Goal: Task Accomplishment & Management: Complete application form

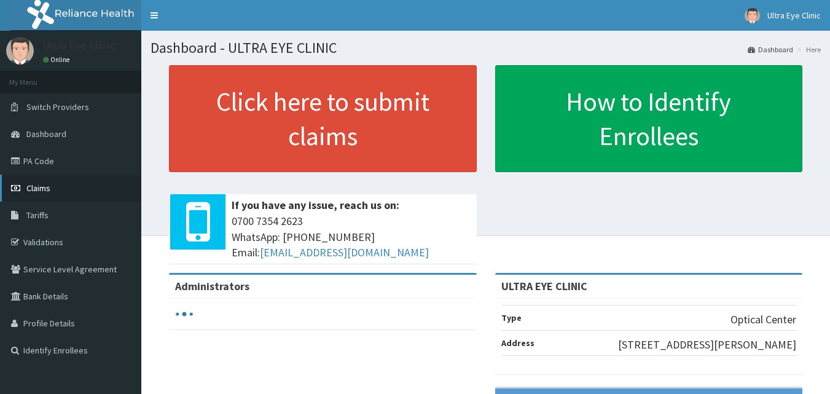
click at [31, 186] on span "Claims" at bounding box center [38, 187] width 24 height 11
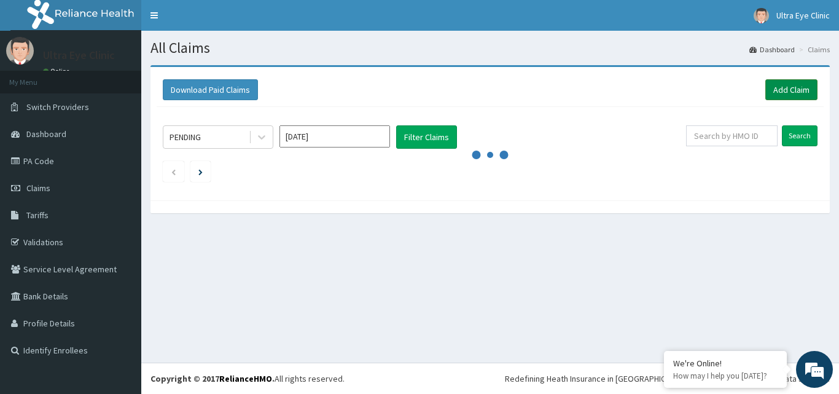
click at [798, 82] on link "Add Claim" at bounding box center [791, 89] width 52 height 21
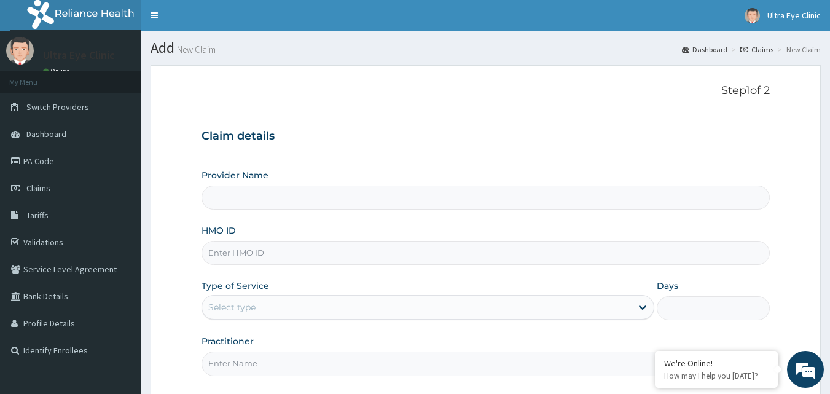
click at [313, 248] on input "HMO ID" at bounding box center [485, 253] width 569 height 24
type input "BIP/"
type input "ULTRA EYE CLINIC"
type input "BIP/10010/A"
click at [288, 257] on input "BIP/10010/A" at bounding box center [485, 253] width 569 height 24
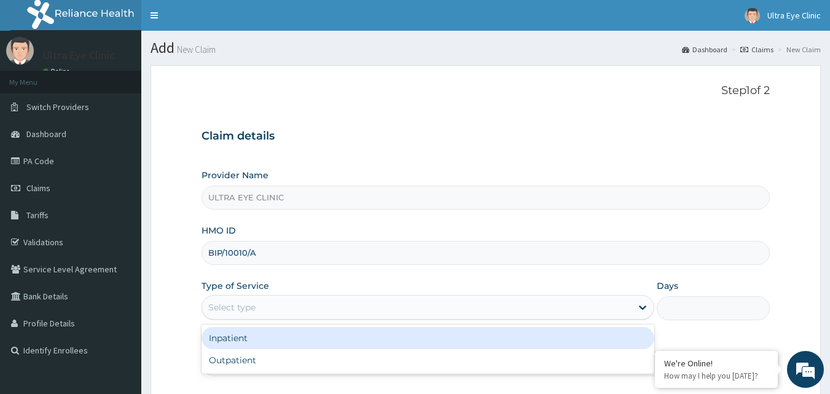
click at [290, 311] on div "Select type" at bounding box center [416, 307] width 429 height 20
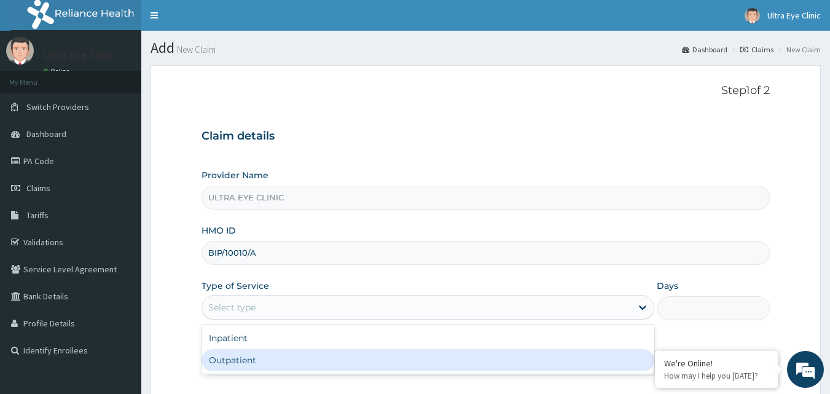
click at [298, 357] on div "Outpatient" at bounding box center [427, 360] width 453 height 22
type input "1"
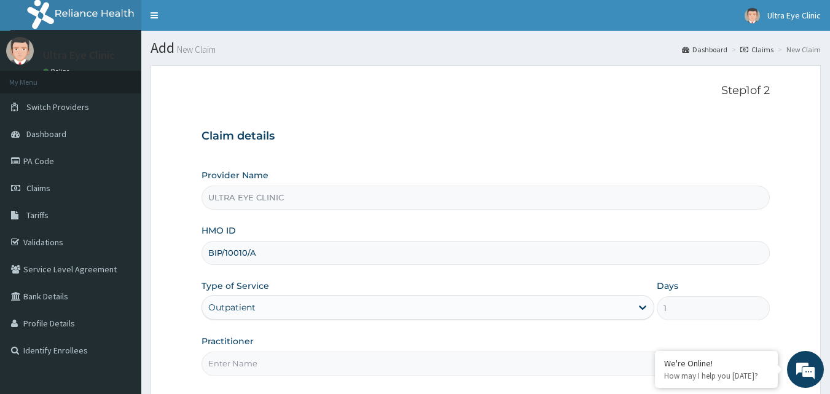
click at [277, 356] on input "Practitioner" at bounding box center [485, 363] width 569 height 24
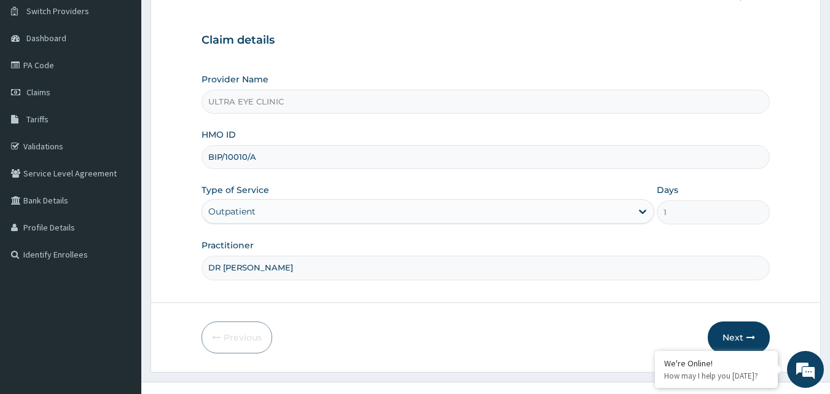
scroll to position [96, 0]
type input "DR [PERSON_NAME]"
click at [725, 331] on button "Next" at bounding box center [739, 337] width 62 height 32
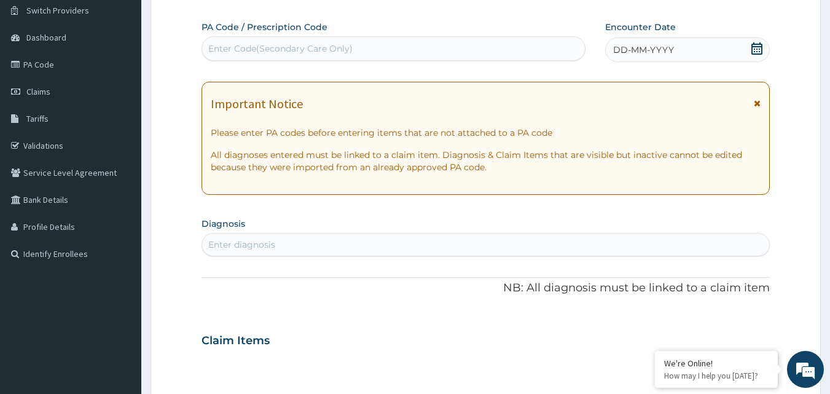
click at [425, 47] on div "Enter Code(Secondary Care Only)" at bounding box center [393, 49] width 383 height 20
paste input "PA/62BDBB"
type input "PA/62BDBB"
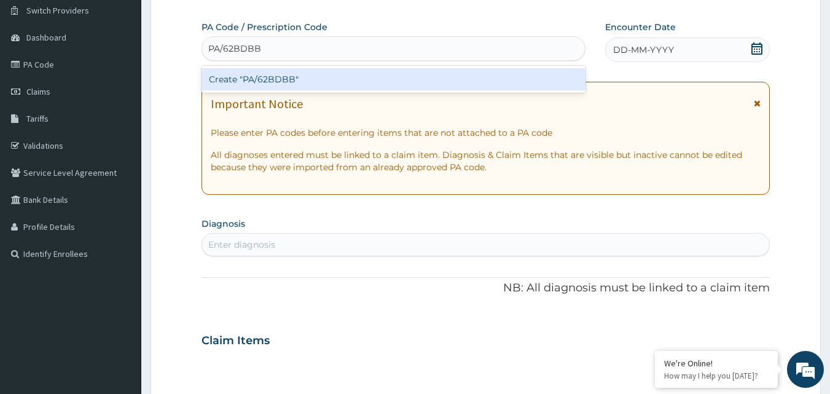
click at [416, 74] on div "Create "PA/62BDBB"" at bounding box center [393, 79] width 385 height 22
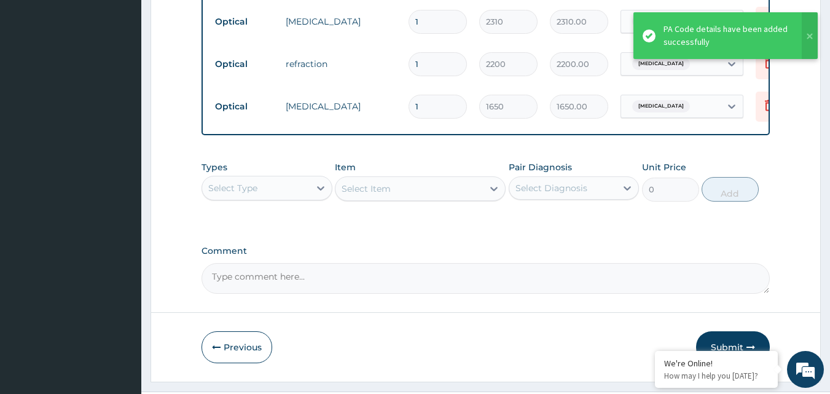
scroll to position [697, 0]
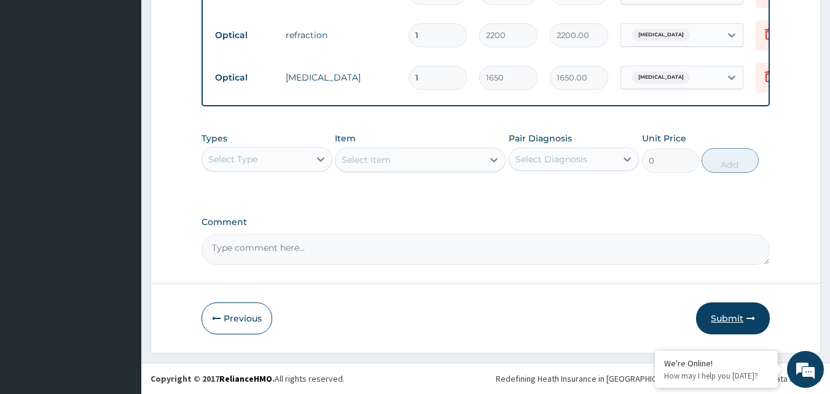
click at [719, 310] on button "Submit" at bounding box center [733, 318] width 74 height 32
